Goal: Task Accomplishment & Management: Manage account settings

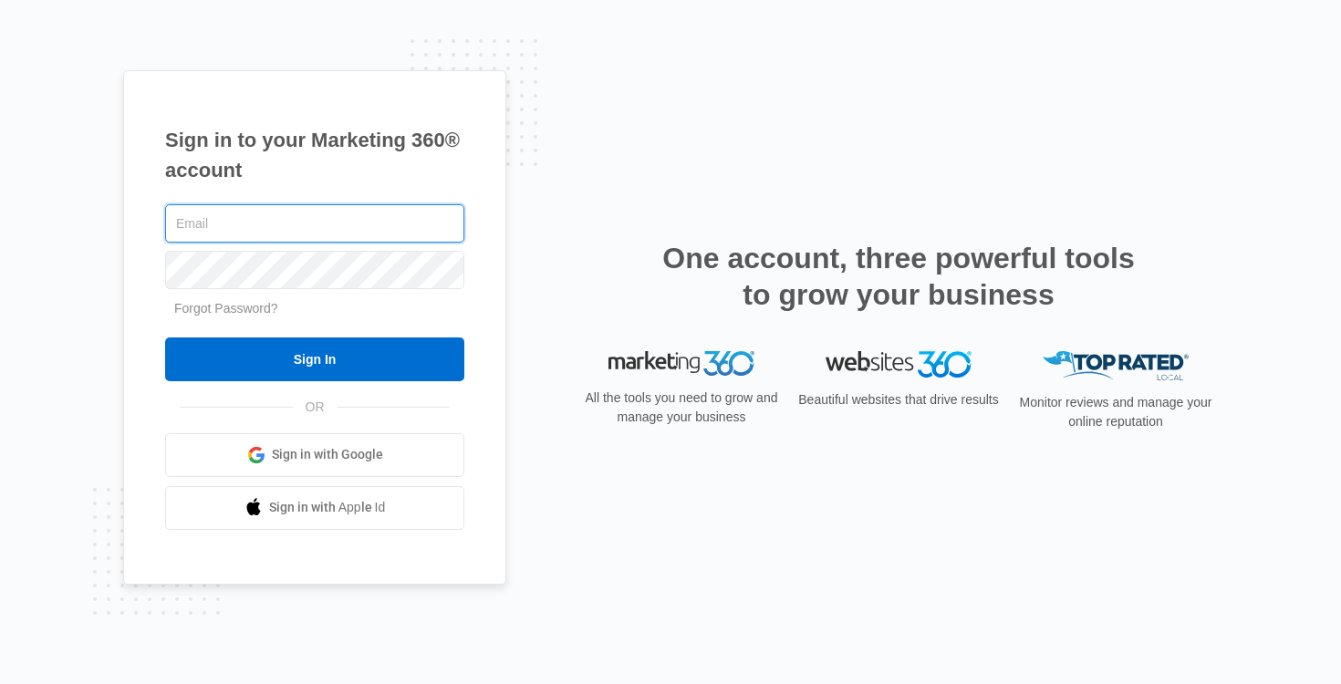
click at [289, 223] on input "text" at bounding box center [314, 223] width 299 height 38
type input "[PERSON_NAME][EMAIL_ADDRESS][DOMAIN_NAME]"
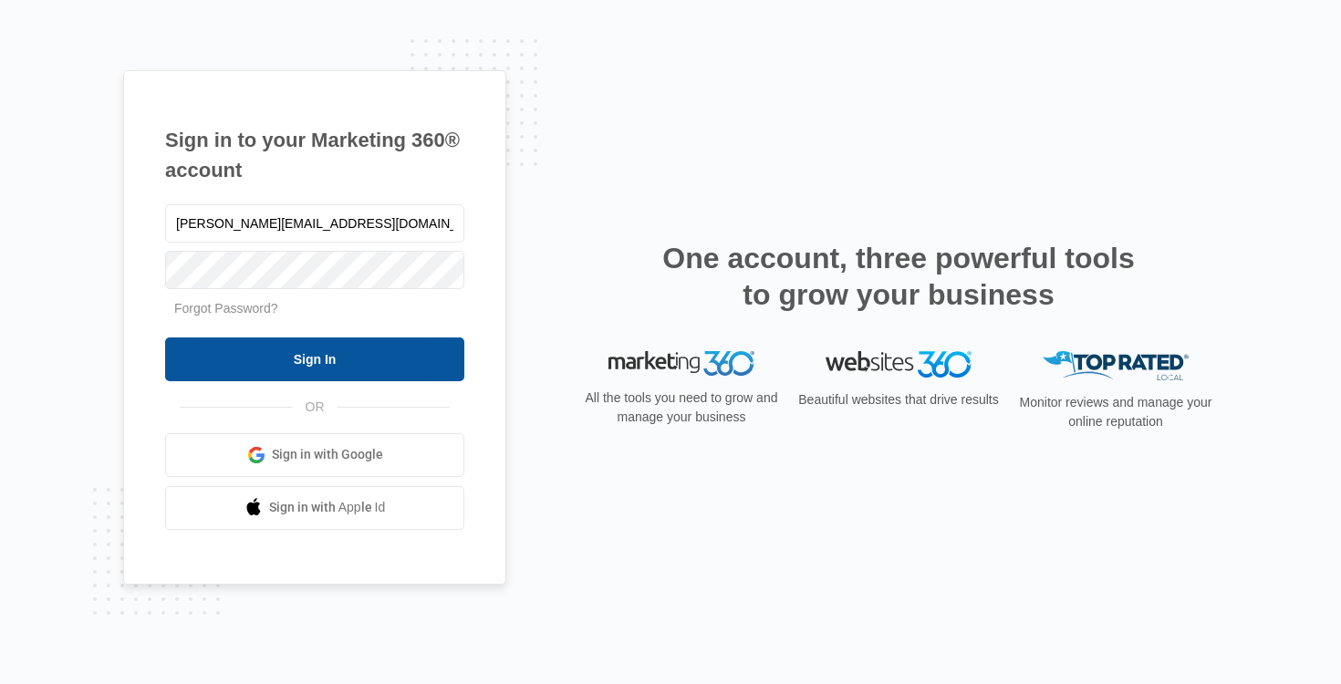
click at [312, 367] on input "Sign In" at bounding box center [314, 360] width 299 height 44
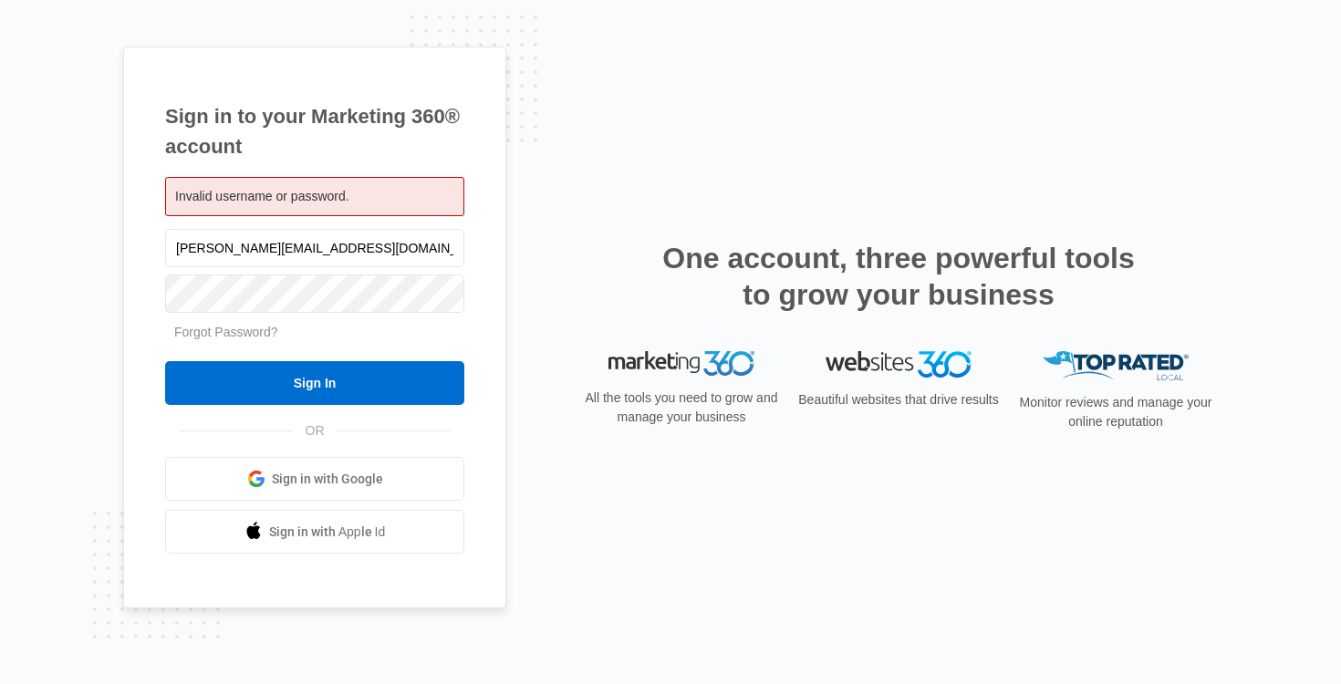
click at [323, 479] on span "Sign in with Google" at bounding box center [327, 479] width 111 height 19
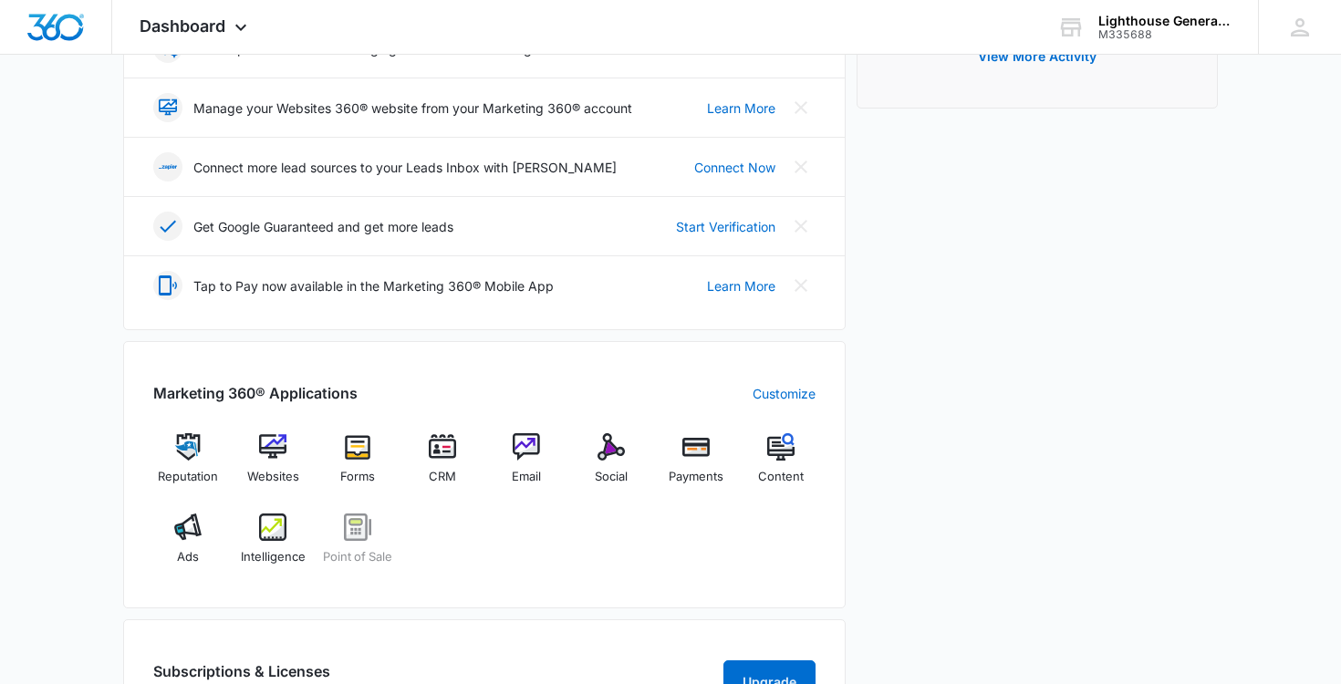
scroll to position [424, 0]
click at [276, 452] on img at bounding box center [272, 445] width 27 height 27
